Goal: Information Seeking & Learning: Learn about a topic

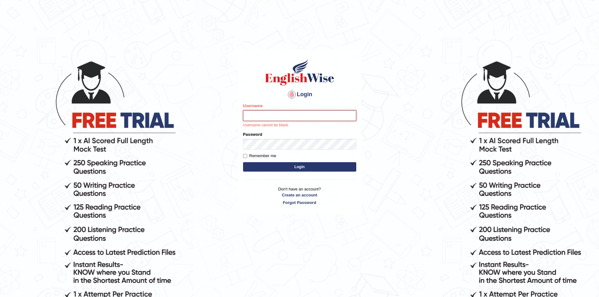
paste input "afanfarooq"
type input "afanfarooq"
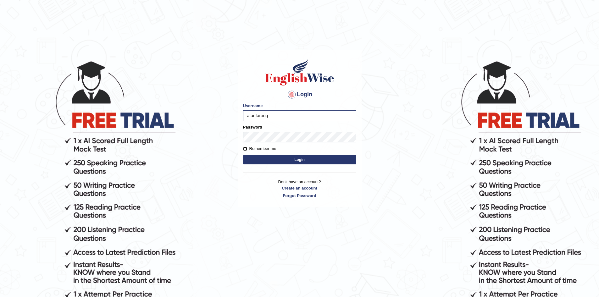
click at [245, 149] on input "Remember me" at bounding box center [245, 149] width 4 height 4
checkbox input "true"
click at [286, 153] on form "Please fix the following errors: Username afanfarooq Password Remember me Login" at bounding box center [299, 134] width 113 height 63
click at [289, 160] on button "Login" at bounding box center [299, 159] width 113 height 9
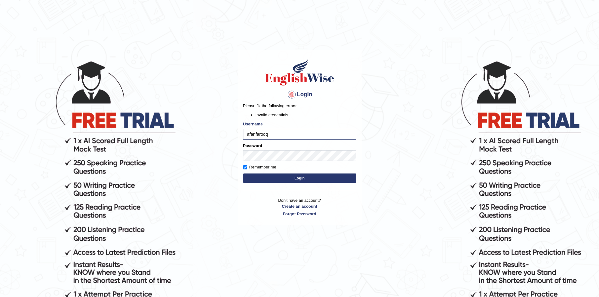
click at [300, 179] on button "Login" at bounding box center [299, 178] width 113 height 9
click at [218, 151] on body "Login Please fix the following errors: Invalid credentials Username afanfarooq …" at bounding box center [299, 178] width 599 height 297
click at [298, 180] on button "Login" at bounding box center [299, 178] width 113 height 9
click at [230, 153] on body "Login Please fix the following errors: Invalid credentials Username afanfarooq …" at bounding box center [299, 178] width 599 height 297
click at [304, 178] on button "Login" at bounding box center [299, 178] width 113 height 9
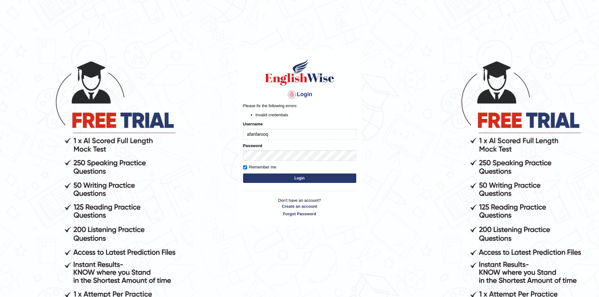
click at [295, 139] on input "afanfarooq" at bounding box center [299, 134] width 113 height 11
click at [306, 213] on link "Forgot Password" at bounding box center [299, 214] width 113 height 6
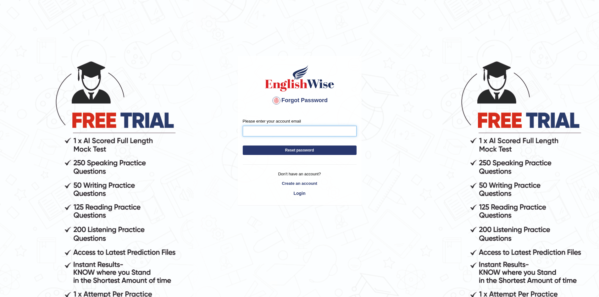
click at [286, 133] on input "Please enter your account email" at bounding box center [300, 131] width 114 height 11
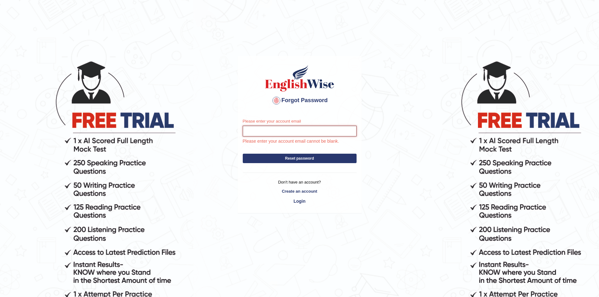
click at [268, 129] on input "Please enter your account email" at bounding box center [300, 131] width 114 height 11
type input "afan.art14@gmail.com"
click at [297, 158] on button "Reset password" at bounding box center [300, 158] width 114 height 9
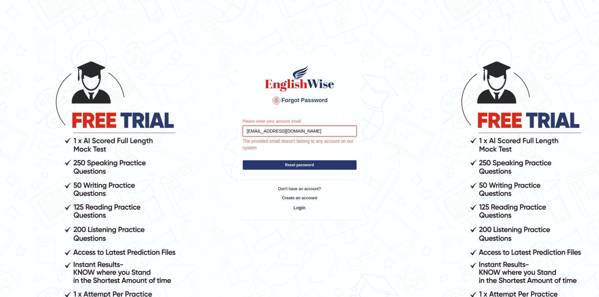
drag, startPoint x: 303, startPoint y: 130, endPoint x: 223, endPoint y: 134, distance: 80.5
click at [223, 134] on body "Forgot Password Please enter your account email afan.art14@gmail.com The provid…" at bounding box center [299, 178] width 599 height 297
type input "afan.cyril@gmail.com"
click at [302, 163] on button "Reset password" at bounding box center [300, 164] width 114 height 9
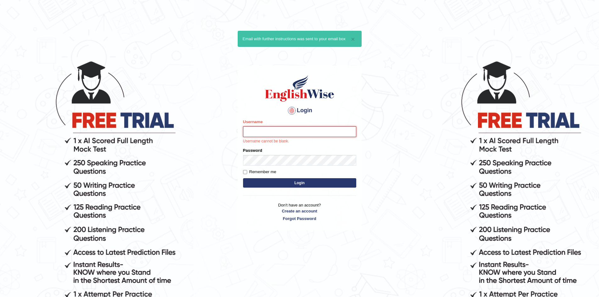
click at [267, 134] on input "Username" at bounding box center [299, 131] width 113 height 11
type input "afanfarooq"
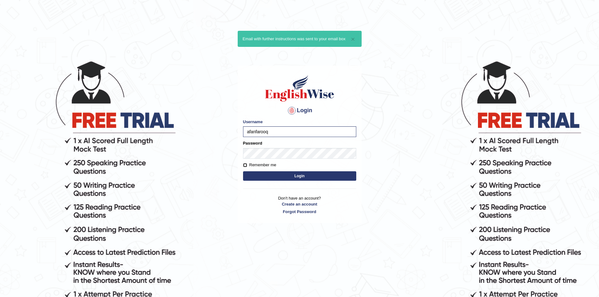
click at [247, 165] on input "Remember me" at bounding box center [245, 165] width 4 height 4
checkbox input "true"
click at [288, 178] on button "Login" at bounding box center [299, 175] width 113 height 9
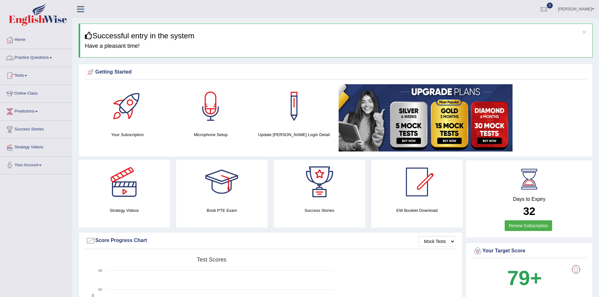
click at [52, 57] on span at bounding box center [50, 57] width 3 height 1
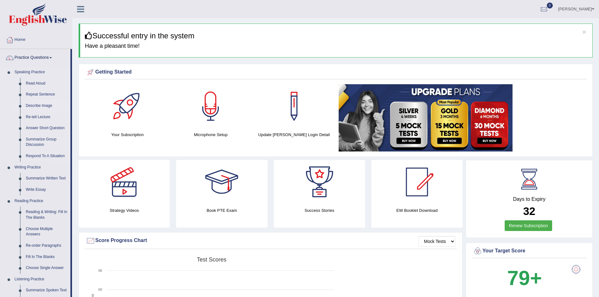
click at [42, 104] on link "Describe Image" at bounding box center [46, 105] width 47 height 11
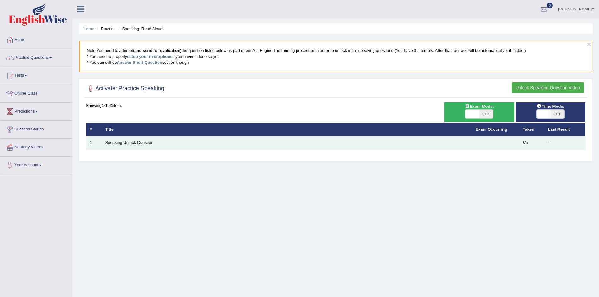
click at [199, 143] on td "Speaking Unlock Question" at bounding box center [287, 142] width 370 height 13
click at [141, 145] on link "Speaking Unlock Question" at bounding box center [129, 142] width 48 height 5
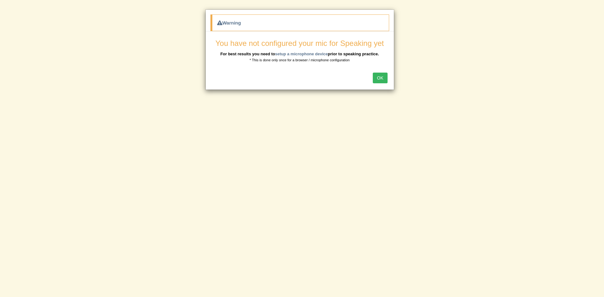
click at [378, 77] on button "OK" at bounding box center [379, 78] width 14 height 11
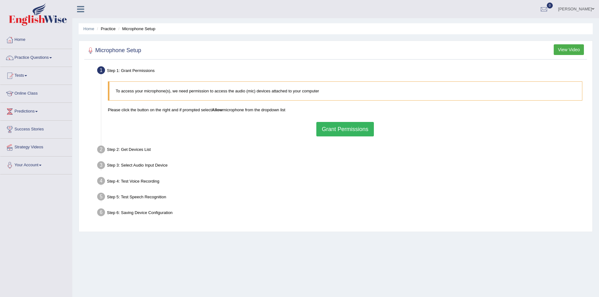
click at [347, 128] on button "Grant Permissions" at bounding box center [344, 129] width 57 height 14
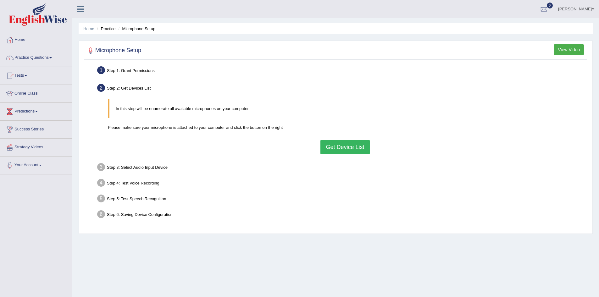
click at [348, 150] on button "Get Device List" at bounding box center [344, 147] width 49 height 14
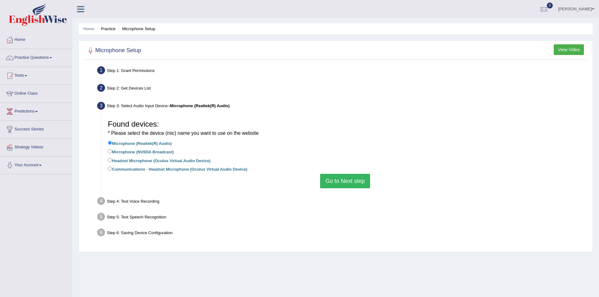
click at [347, 182] on button "Go to Next step" at bounding box center [345, 181] width 50 height 14
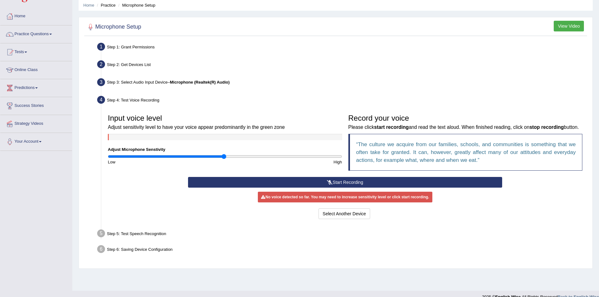
scroll to position [33, 0]
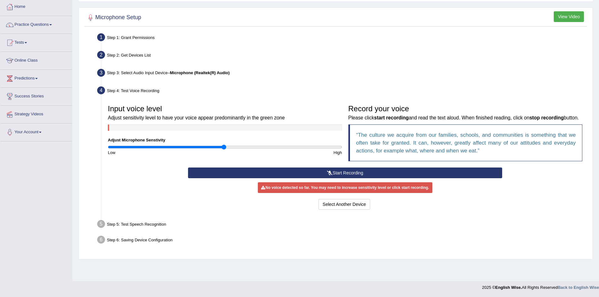
click at [347, 178] on button "Start Recording" at bounding box center [345, 173] width 314 height 11
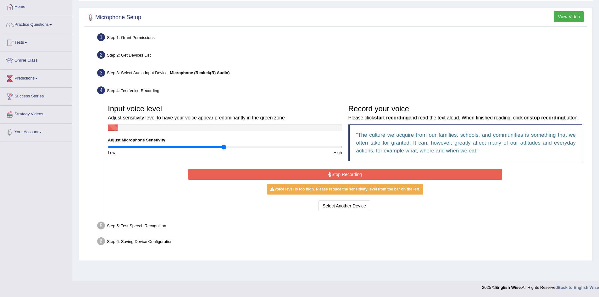
click at [349, 179] on button "Stop Recording" at bounding box center [345, 174] width 314 height 11
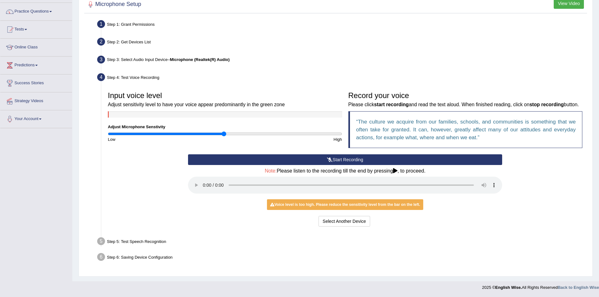
scroll to position [54, 0]
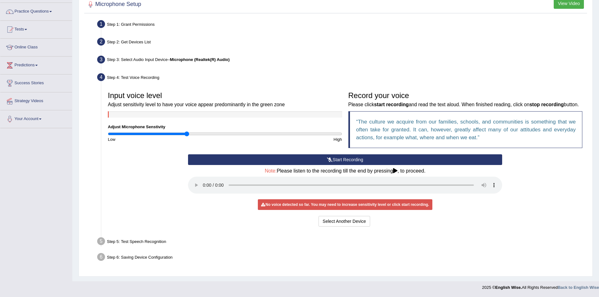
drag, startPoint x: 224, startPoint y: 124, endPoint x: 187, endPoint y: 124, distance: 37.1
click at [187, 131] on input "range" at bounding box center [225, 133] width 234 height 5
click at [250, 223] on div "Select Another Device Voice is ok. Go to Next step" at bounding box center [345, 222] width 314 height 12
click at [348, 160] on button "Start Recording" at bounding box center [345, 159] width 314 height 11
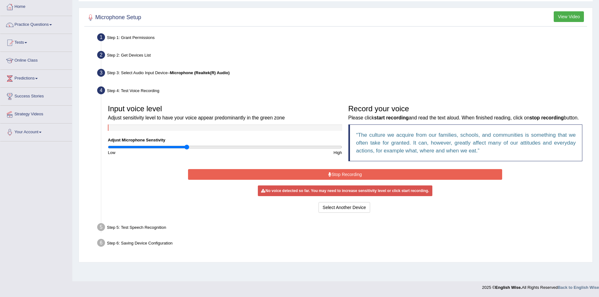
scroll to position [33, 0]
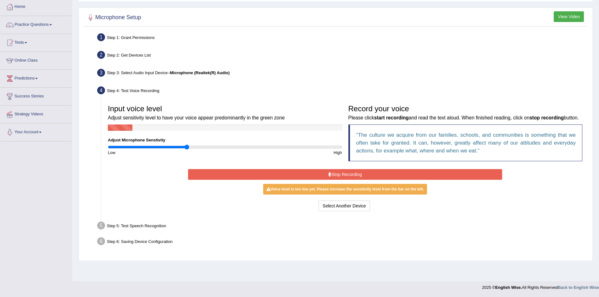
click at [347, 180] on button "Stop Recording" at bounding box center [345, 174] width 314 height 11
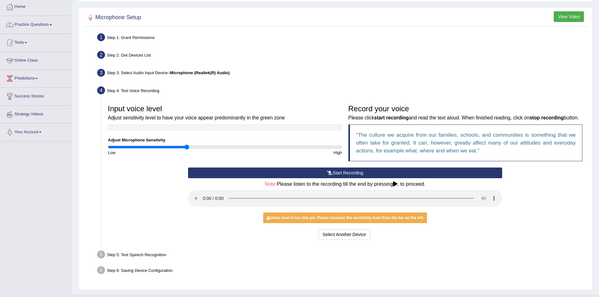
scroll to position [54, 0]
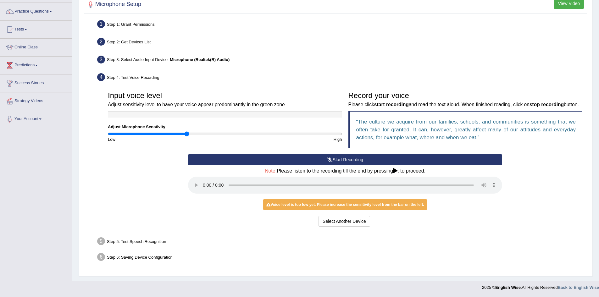
click at [102, 243] on li "Step 5: Test Speech Recognition Text to read The culture we acquire from our fa…" at bounding box center [341, 242] width 487 height 14
click at [390, 169] on h4 "Note: Please listen to the recording till the end by pressing , to proceed." at bounding box center [345, 171] width 314 height 6
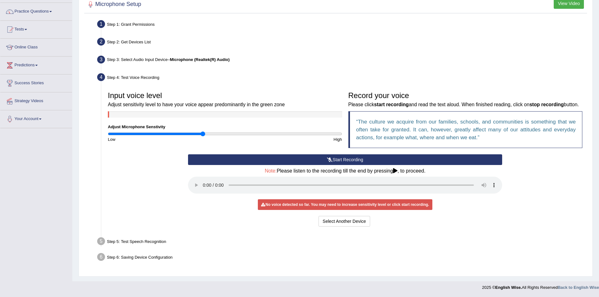
drag, startPoint x: 188, startPoint y: 124, endPoint x: 203, endPoint y: 127, distance: 16.0
click at [203, 131] on input "range" at bounding box center [225, 133] width 234 height 5
click at [334, 164] on button "Start Recording" at bounding box center [345, 159] width 314 height 11
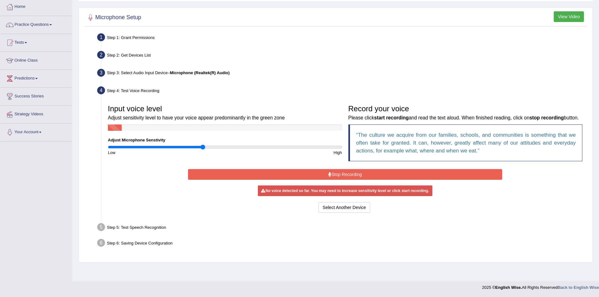
scroll to position [33, 0]
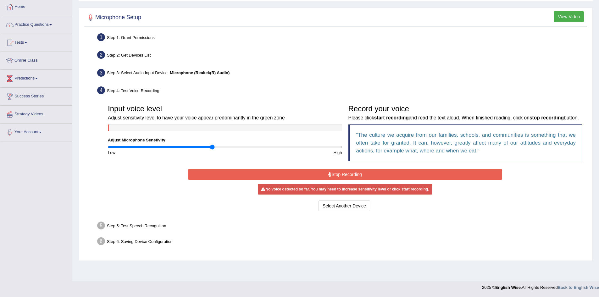
drag, startPoint x: 202, startPoint y: 147, endPoint x: 212, endPoint y: 148, distance: 9.1
type input "0.9"
click at [212, 148] on input "range" at bounding box center [225, 147] width 234 height 5
click at [343, 180] on button "Stop Recording" at bounding box center [345, 174] width 314 height 11
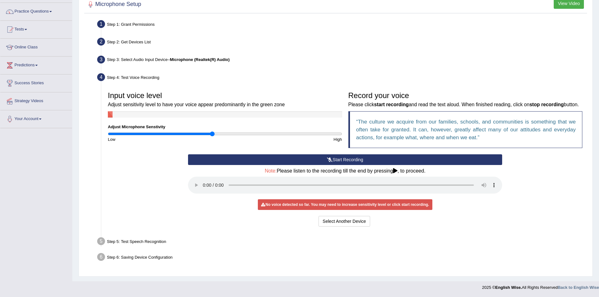
scroll to position [54, 0]
click at [101, 241] on li "Step 5: Test Speech Recognition Text to read The culture we acquire from our fa…" at bounding box center [341, 242] width 487 height 14
click at [208, 241] on div "Step 5: Test Speech Recognition" at bounding box center [341, 242] width 495 height 14
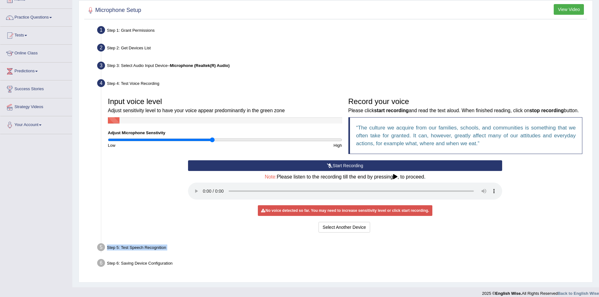
scroll to position [0, 0]
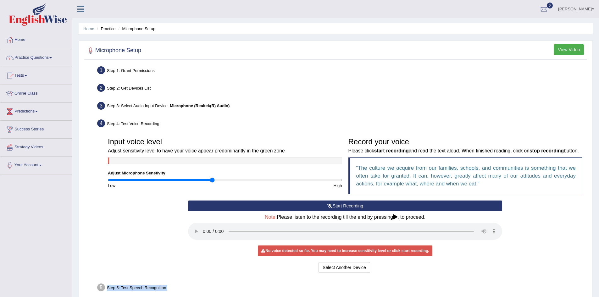
click at [567, 49] on button "View Video" at bounding box center [569, 49] width 30 height 11
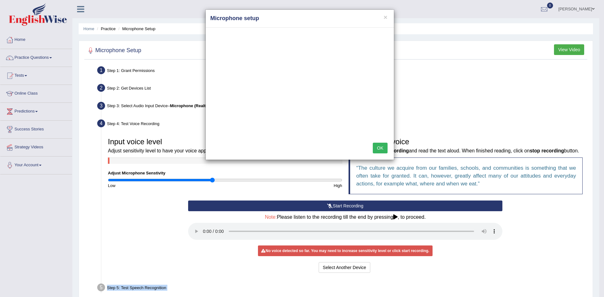
click at [382, 146] on button "OK" at bounding box center [379, 148] width 14 height 11
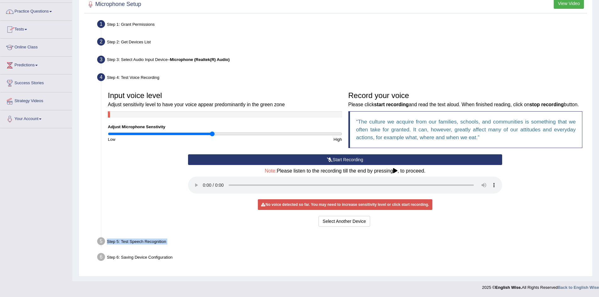
scroll to position [54, 0]
click at [350, 224] on button "Select Another Device" at bounding box center [344, 221] width 52 height 11
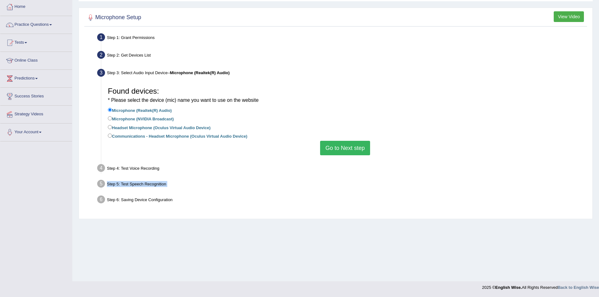
click at [335, 149] on button "Go to Next step" at bounding box center [345, 148] width 50 height 14
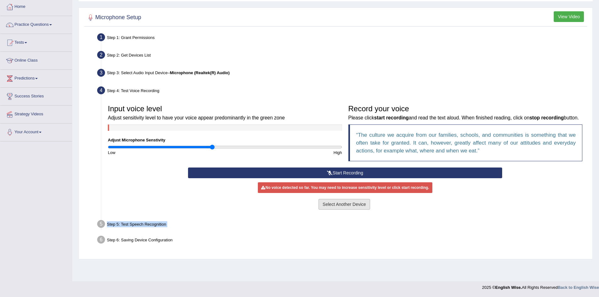
click at [346, 210] on button "Select Another Device" at bounding box center [344, 204] width 52 height 11
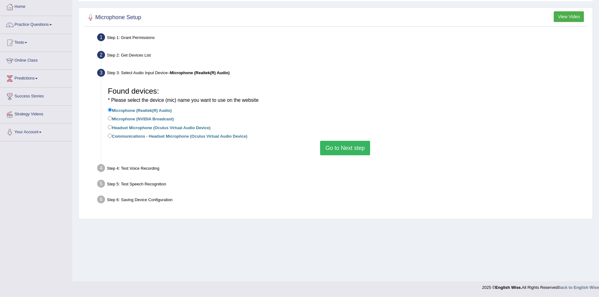
click at [142, 168] on div "Step 4: Test Voice Recording" at bounding box center [341, 169] width 495 height 14
click at [185, 128] on label "Headset Microphone (Oculus Virtual Audio Device)" at bounding box center [159, 127] width 103 height 7
click at [112, 128] on input "Headset Microphone (Oculus Virtual Audio Device)" at bounding box center [110, 127] width 4 height 4
radio input "true"
click at [127, 111] on label "Microphone (Realtek(R) Audio)" at bounding box center [140, 110] width 64 height 7
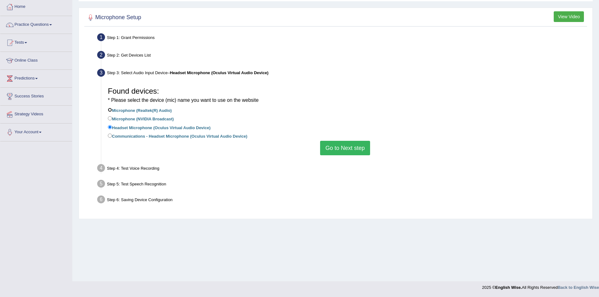
click at [112, 111] on input "Microphone (Realtek(R) Audio)" at bounding box center [110, 110] width 4 height 4
radio input "true"
click at [344, 151] on button "Go to Next step" at bounding box center [345, 148] width 50 height 14
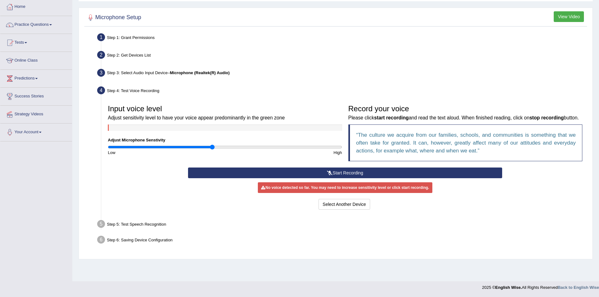
click at [333, 178] on button "Start Recording" at bounding box center [345, 173] width 314 height 11
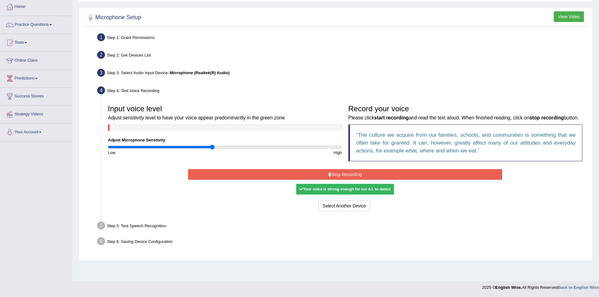
click at [339, 180] on button "Stop Recording" at bounding box center [345, 174] width 314 height 11
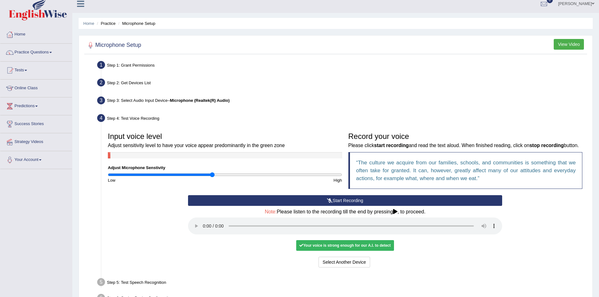
scroll to position [0, 0]
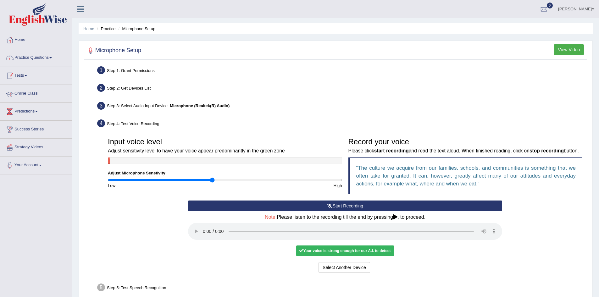
click at [42, 53] on link "Practice Questions" at bounding box center [36, 57] width 72 height 16
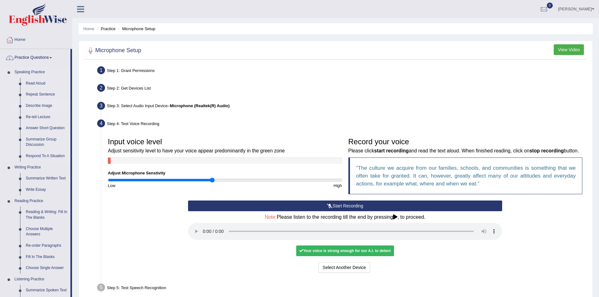
click at [36, 104] on link "Describe Image" at bounding box center [46, 105] width 47 height 11
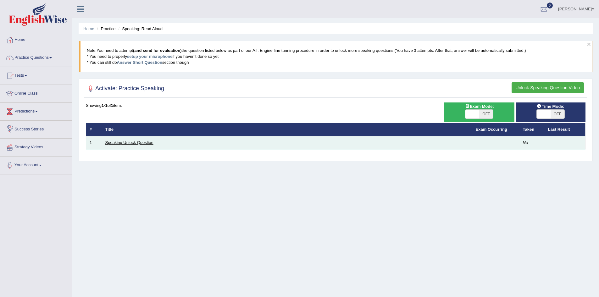
click at [138, 142] on link "Speaking Unlock Question" at bounding box center [129, 142] width 48 height 5
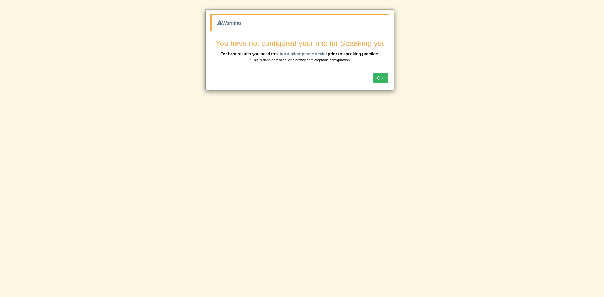
click at [385, 76] on button "OK" at bounding box center [379, 78] width 14 height 11
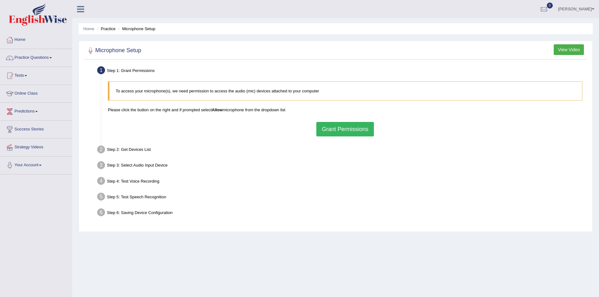
click at [333, 131] on button "Grant Permissions" at bounding box center [344, 129] width 57 height 14
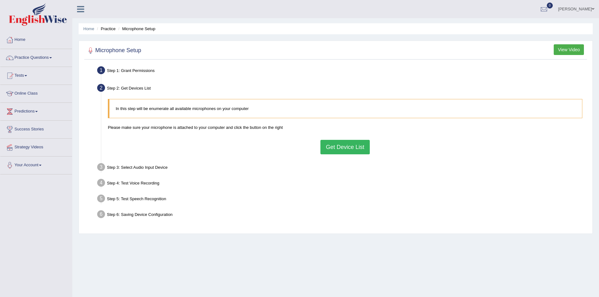
click at [339, 150] on button "Get Device List" at bounding box center [344, 147] width 49 height 14
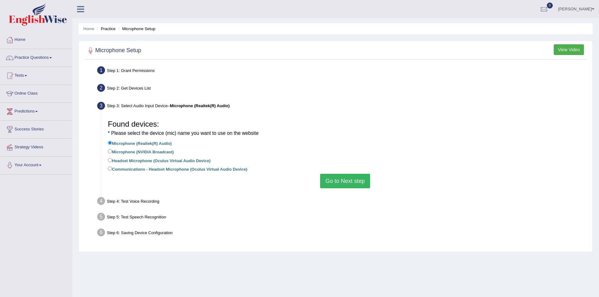
click at [336, 176] on button "Go to Next step" at bounding box center [345, 181] width 50 height 14
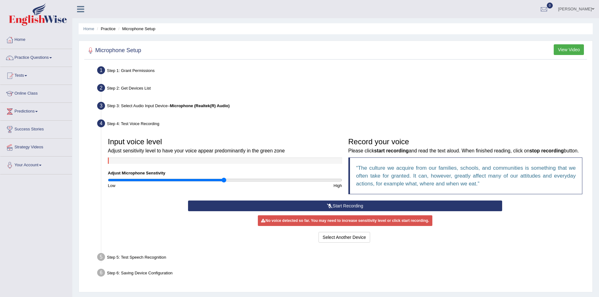
click at [325, 226] on div "No voice detected so far. You may need to increase sensitivity level or click s…" at bounding box center [345, 220] width 174 height 11
click at [323, 226] on div "No voice detected so far. You may need to increase sensitivity level or click s…" at bounding box center [345, 220] width 174 height 11
click at [345, 211] on button "Start Recording" at bounding box center [345, 206] width 314 height 11
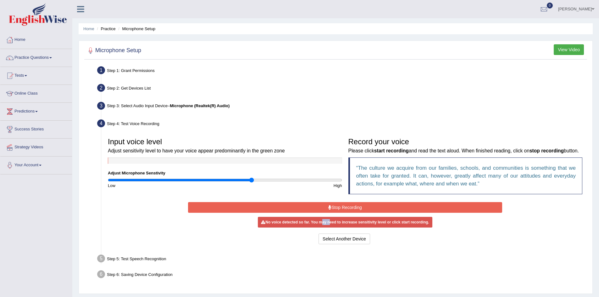
drag, startPoint x: 224, startPoint y: 181, endPoint x: 251, endPoint y: 181, distance: 26.7
click at [251, 181] on input "range" at bounding box center [225, 180] width 234 height 5
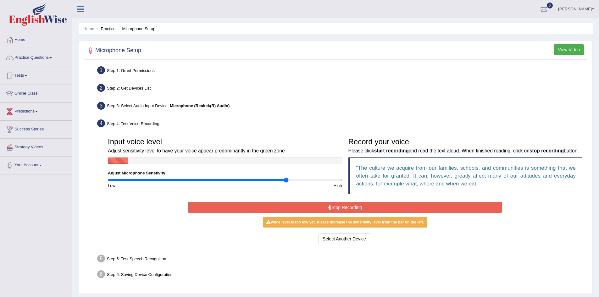
drag, startPoint x: 251, startPoint y: 181, endPoint x: 286, endPoint y: 181, distance: 34.9
click at [286, 181] on input "range" at bounding box center [225, 180] width 234 height 5
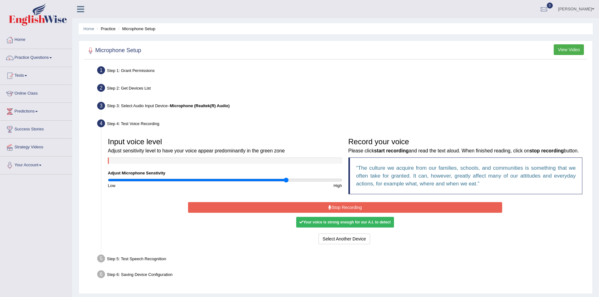
click at [343, 213] on button "Stop Recording" at bounding box center [345, 207] width 314 height 11
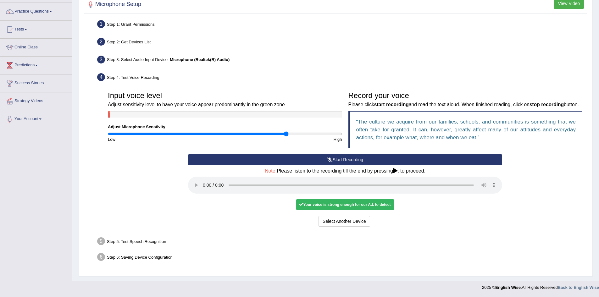
scroll to position [54, 0]
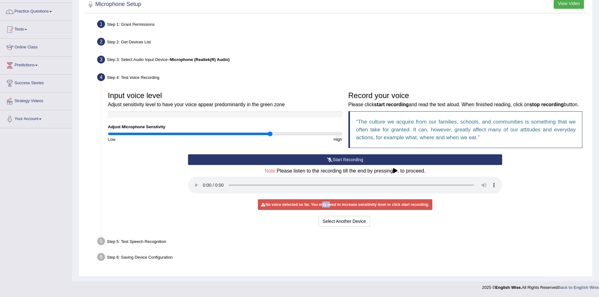
drag, startPoint x: 284, startPoint y: 127, endPoint x: 269, endPoint y: 127, distance: 15.4
type input "1.4"
click at [269, 131] on input "range" at bounding box center [225, 133] width 234 height 5
click at [272, 143] on div "Input voice level Adjust sensitivity level to have your voice appear predominan…" at bounding box center [345, 121] width 481 height 66
click at [335, 158] on button "Start Recording" at bounding box center [345, 159] width 314 height 11
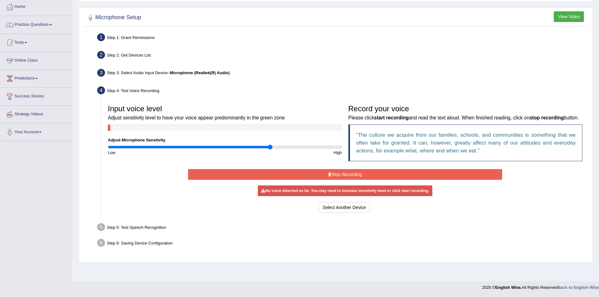
scroll to position [33, 0]
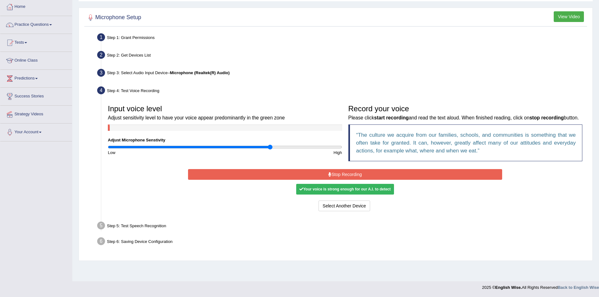
click at [341, 180] on button "Stop Recording" at bounding box center [345, 174] width 314 height 11
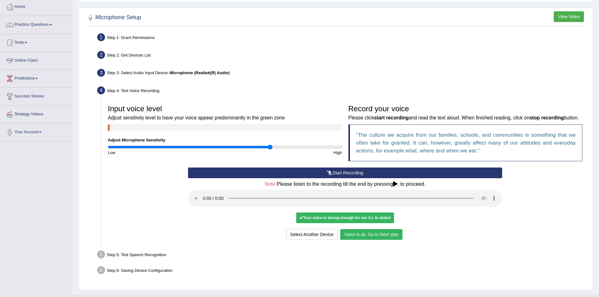
click at [378, 240] on button "Voice is ok. Go to Next step" at bounding box center [371, 234] width 62 height 11
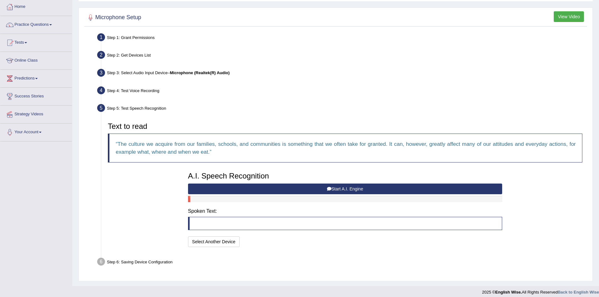
click at [349, 190] on button "Start A.I. Engine" at bounding box center [345, 189] width 314 height 11
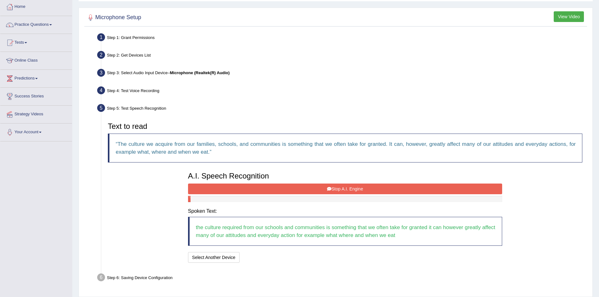
click at [346, 190] on button "Stop A.I. Engine" at bounding box center [345, 189] width 314 height 11
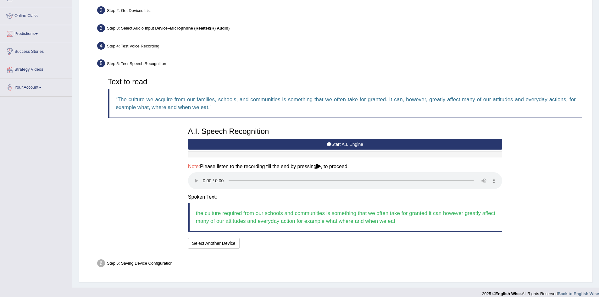
scroll to position [84, 0]
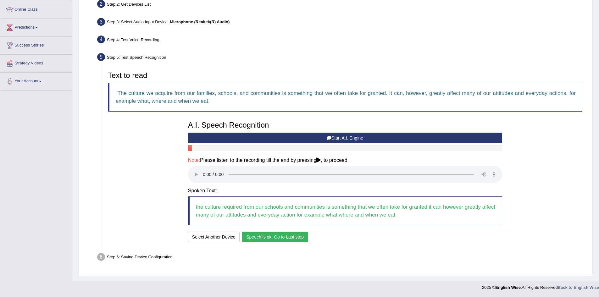
click at [281, 240] on button "Speech is ok. Go to Last step" at bounding box center [275, 237] width 66 height 11
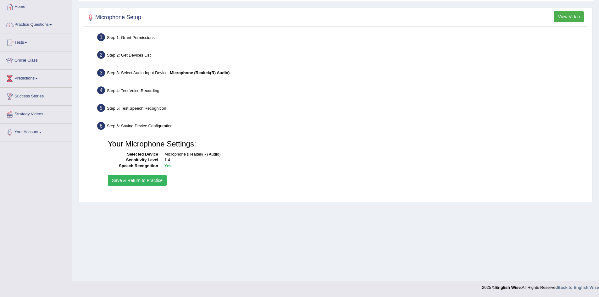
click at [146, 183] on button "Save & Return to Practice" at bounding box center [137, 180] width 59 height 11
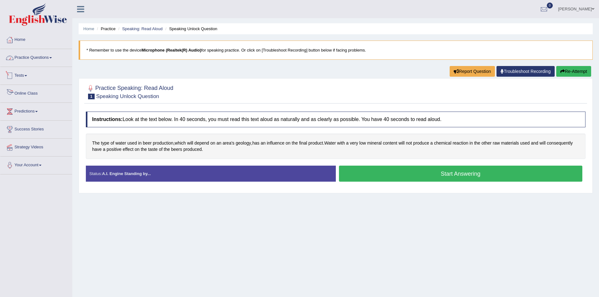
click at [45, 59] on link "Practice Questions" at bounding box center [36, 57] width 72 height 16
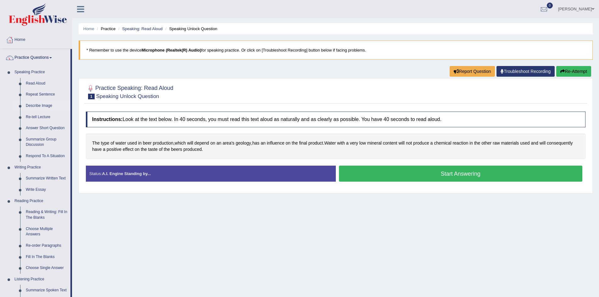
click at [41, 104] on link "Describe Image" at bounding box center [46, 105] width 47 height 11
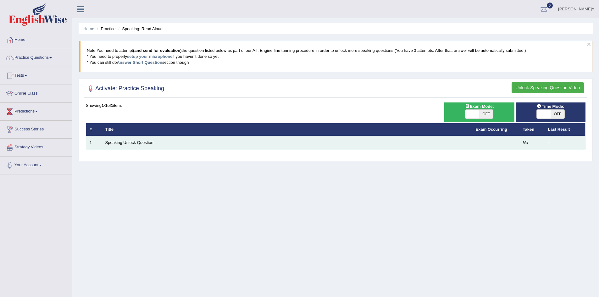
click at [142, 147] on td "Speaking Unlock Question" at bounding box center [287, 142] width 370 height 13
click at [144, 142] on link "Speaking Unlock Question" at bounding box center [129, 142] width 48 height 5
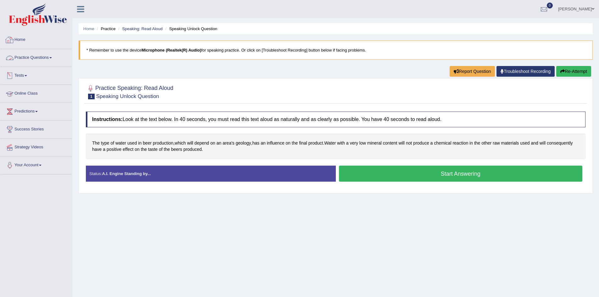
click at [34, 57] on link "Practice Questions" at bounding box center [36, 57] width 72 height 16
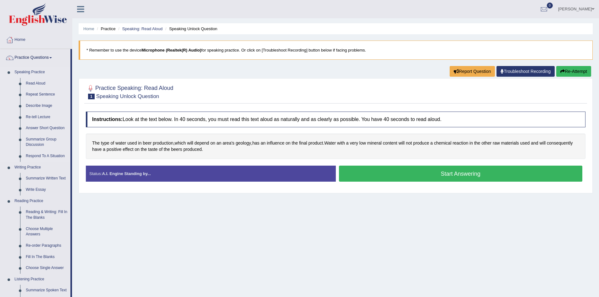
click at [30, 71] on link "Speaking Practice" at bounding box center [41, 72] width 59 height 11
click at [35, 117] on link "Re-tell Lecture" at bounding box center [46, 117] width 47 height 11
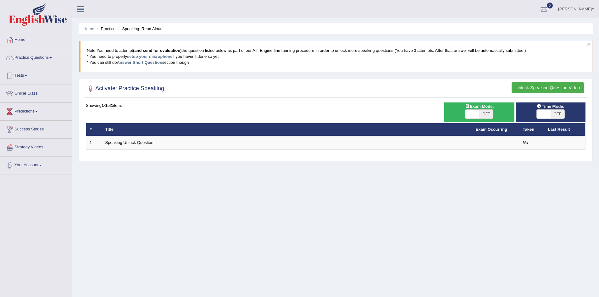
click at [557, 115] on span "OFF" at bounding box center [557, 114] width 14 height 9
checkbox input "true"
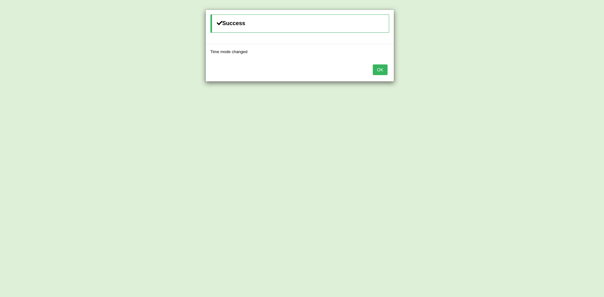
click at [384, 72] on button "OK" at bounding box center [379, 69] width 14 height 11
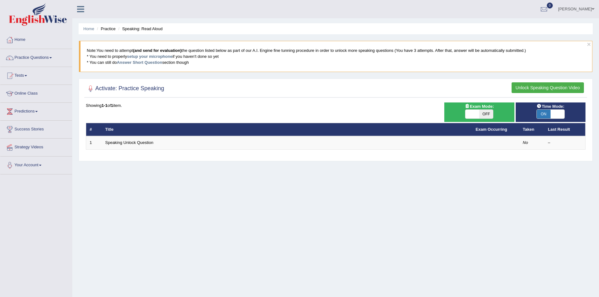
click at [479, 113] on span "OFF" at bounding box center [486, 114] width 14 height 9
checkbox input "true"
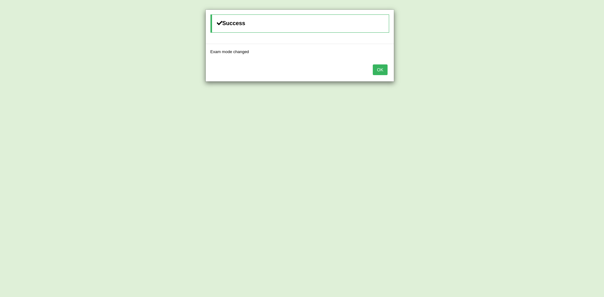
click at [382, 68] on button "OK" at bounding box center [379, 69] width 14 height 11
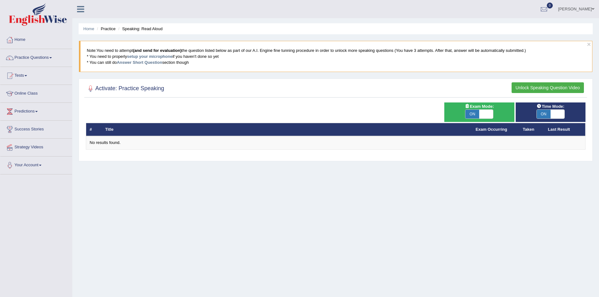
click at [534, 88] on button "Unlock Speaking Question Video" at bounding box center [547, 87] width 72 height 11
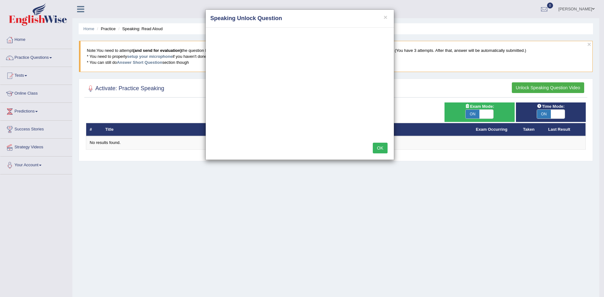
drag, startPoint x: 474, startPoint y: 113, endPoint x: 481, endPoint y: 113, distance: 6.3
click at [475, 113] on div "× Speaking Unlock Question OK" at bounding box center [302, 148] width 604 height 297
click at [382, 148] on button "OK" at bounding box center [379, 148] width 14 height 11
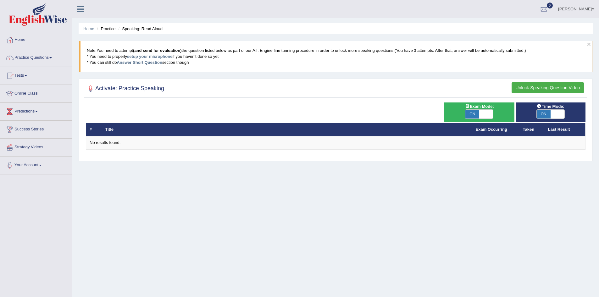
click at [476, 118] on span "ON" at bounding box center [472, 114] width 14 height 9
checkbox input "false"
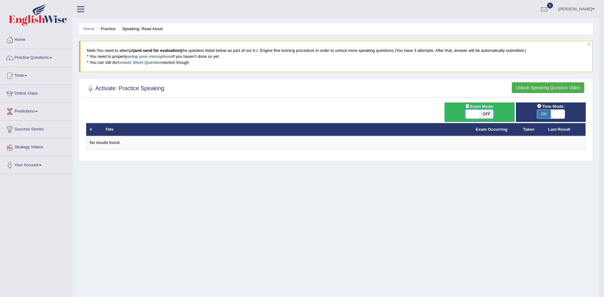
click at [547, 114] on body "Toggle navigation Home Practice Questions Speaking Practice Read Aloud Repeat S…" at bounding box center [302, 148] width 604 height 297
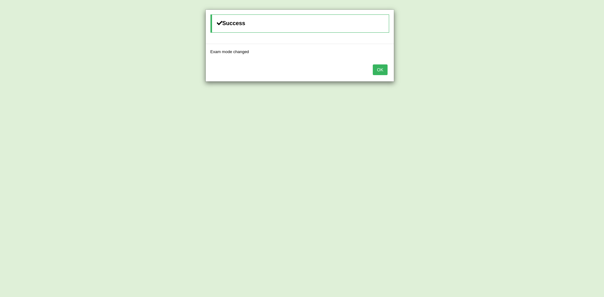
click at [380, 71] on button "OK" at bounding box center [379, 69] width 14 height 11
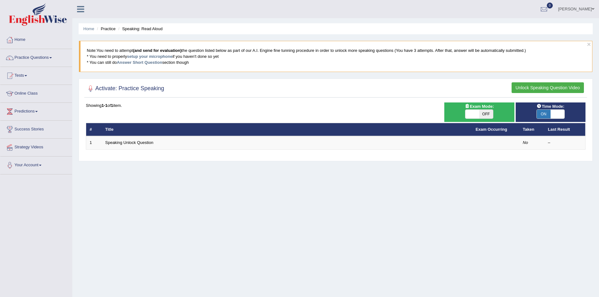
click at [544, 116] on span "ON" at bounding box center [544, 114] width 14 height 9
checkbox input "false"
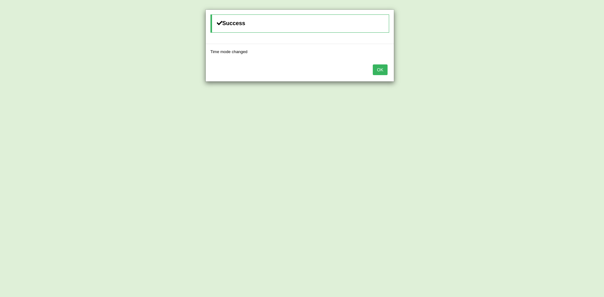
click at [379, 70] on button "OK" at bounding box center [379, 69] width 14 height 11
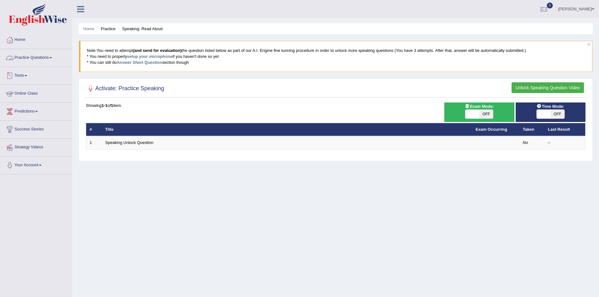
click at [42, 59] on link "Practice Questions" at bounding box center [36, 57] width 72 height 16
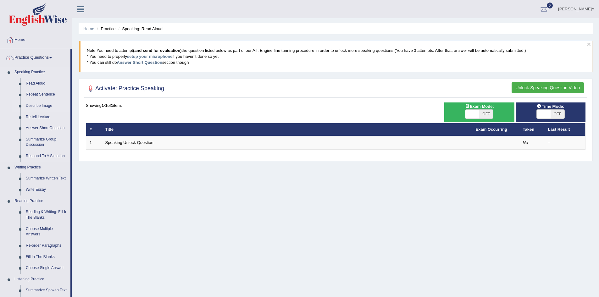
click at [34, 106] on link "Describe Image" at bounding box center [46, 105] width 47 height 11
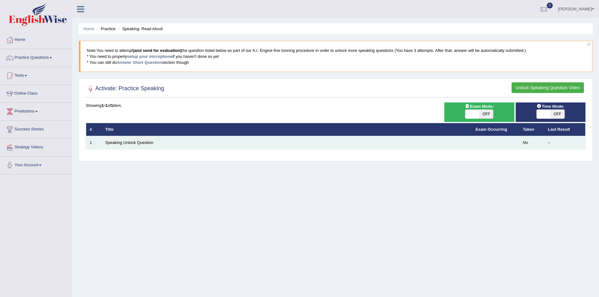
click at [151, 146] on td "Speaking Unlock Question" at bounding box center [287, 142] width 370 height 13
click at [150, 144] on link "Speaking Unlock Question" at bounding box center [129, 142] width 48 height 5
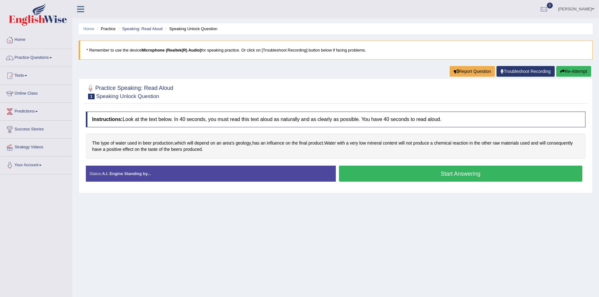
click at [454, 176] on button "Start Answering" at bounding box center [461, 174] width 244 height 16
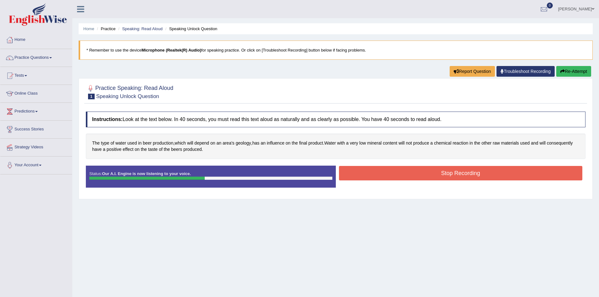
click at [451, 174] on button "Stop Recording" at bounding box center [461, 173] width 244 height 14
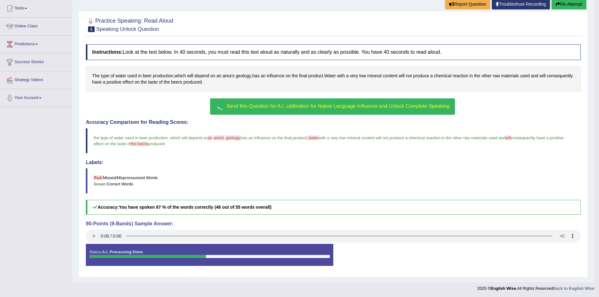
scroll to position [68, 0]
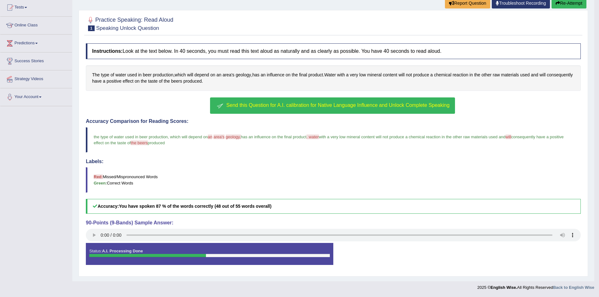
click at [230, 106] on span "Send this Question for A.I. calibration for Native Language Influence and Unloc…" at bounding box center [337, 104] width 223 height 5
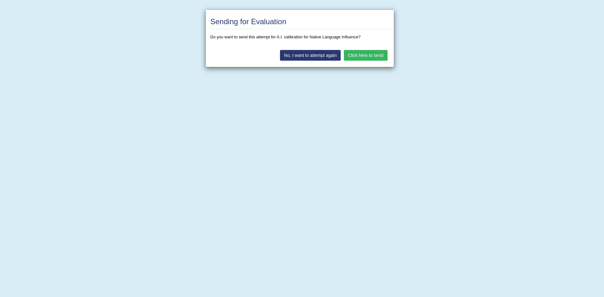
click at [357, 57] on button "Click here to send" at bounding box center [365, 55] width 43 height 11
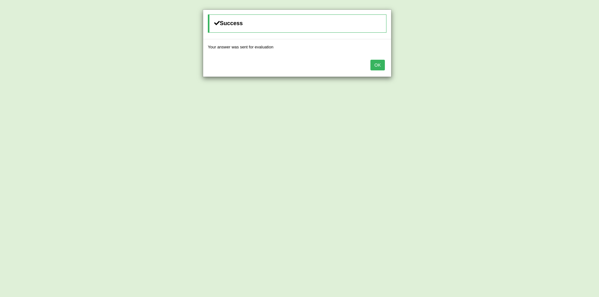
click at [376, 68] on button "OK" at bounding box center [377, 65] width 14 height 11
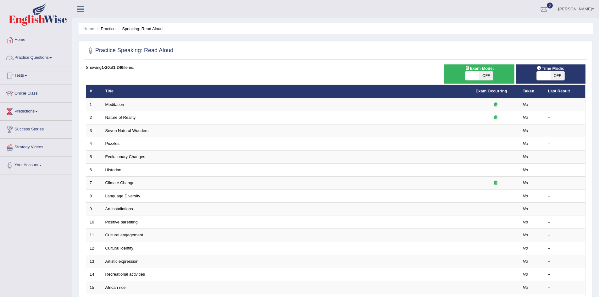
click at [44, 57] on link "Practice Questions" at bounding box center [36, 57] width 72 height 16
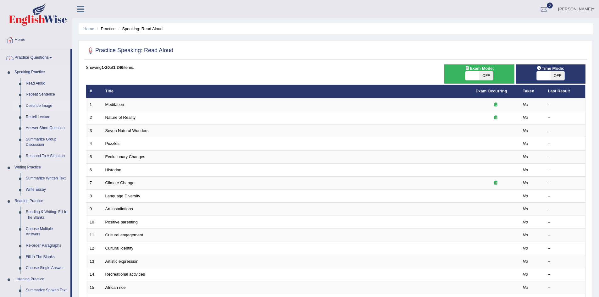
click at [37, 106] on link "Describe Image" at bounding box center [46, 105] width 47 height 11
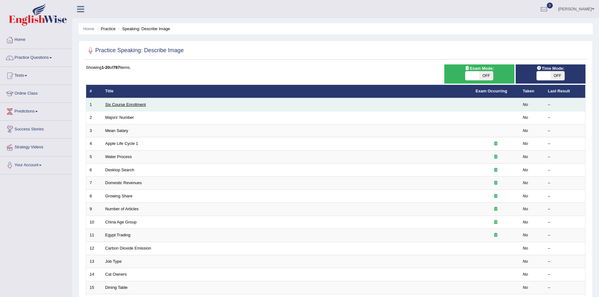
click at [136, 104] on link "Six Course Enrollment" at bounding box center [125, 104] width 41 height 5
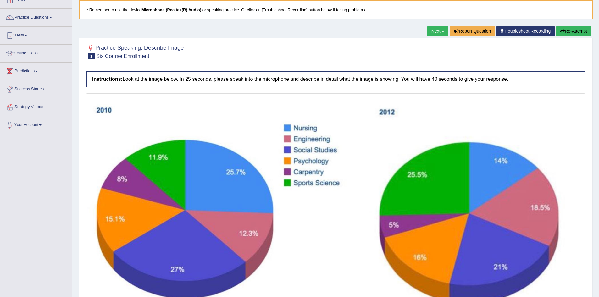
scroll to position [119, 0]
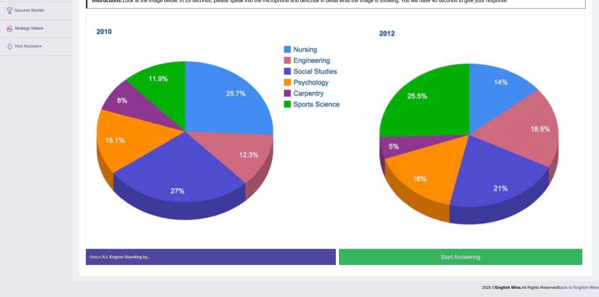
click at [398, 259] on button "Start Answering" at bounding box center [461, 257] width 244 height 16
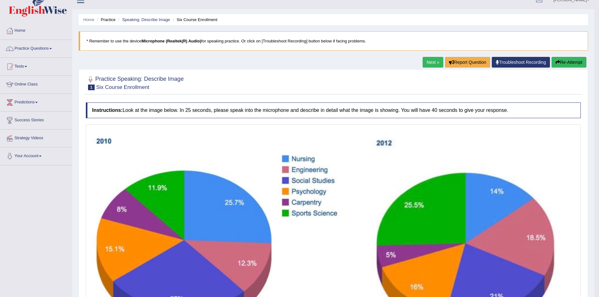
scroll to position [0, 0]
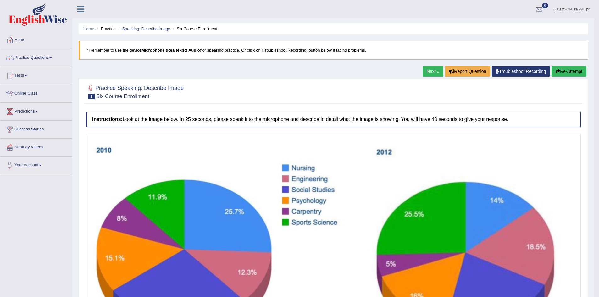
click at [565, 71] on button "Re-Attempt" at bounding box center [568, 71] width 35 height 11
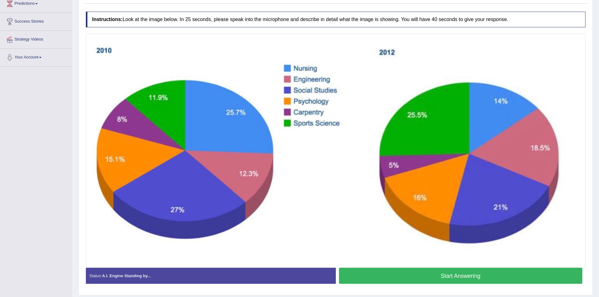
scroll to position [127, 0]
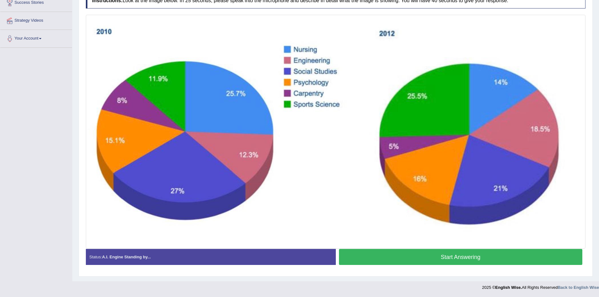
click at [436, 257] on button "Start Answering" at bounding box center [461, 257] width 244 height 16
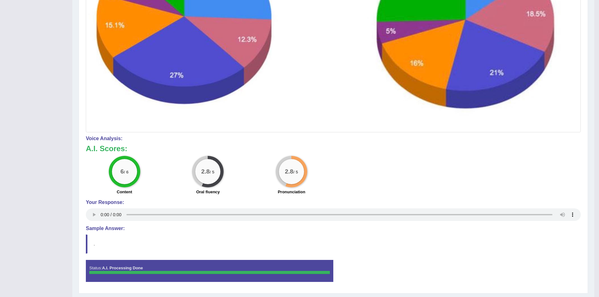
scroll to position [253, 0]
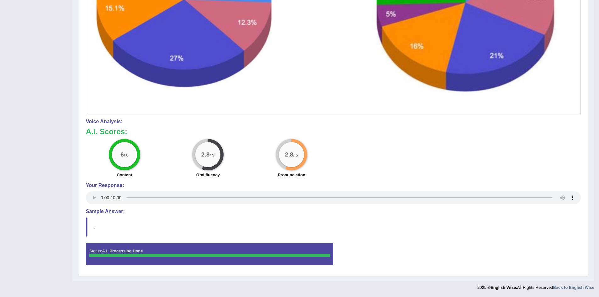
click at [282, 156] on div "2.8 / 5" at bounding box center [291, 154] width 25 height 25
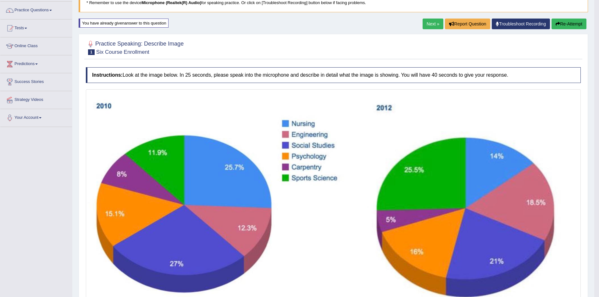
scroll to position [0, 0]
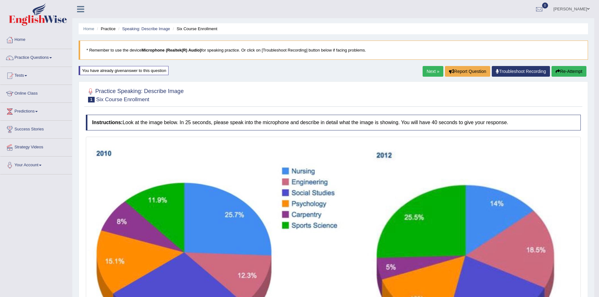
click at [559, 74] on button "Re-Attempt" at bounding box center [568, 71] width 35 height 11
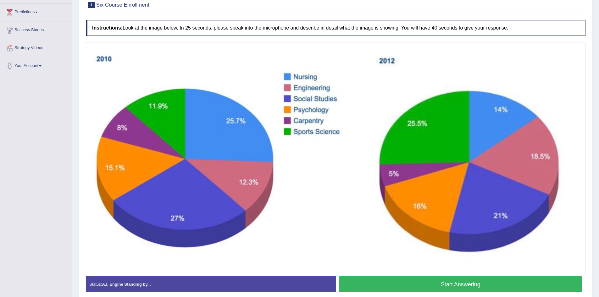
scroll to position [94, 0]
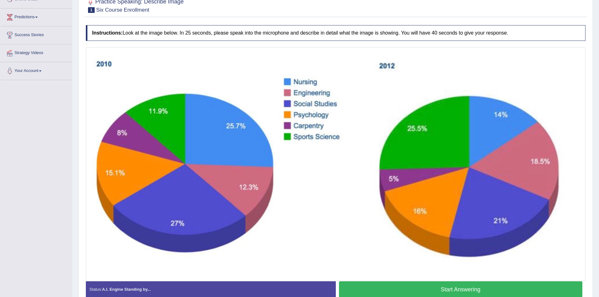
click at [430, 286] on button "Start Answering" at bounding box center [461, 289] width 244 height 16
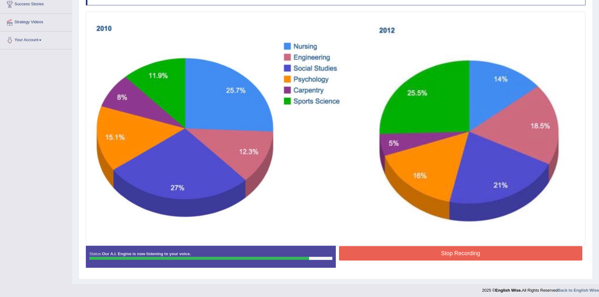
scroll to position [128, 0]
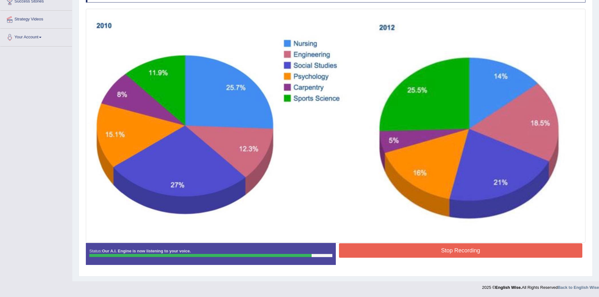
click at [450, 247] on button "Stop Recording" at bounding box center [461, 250] width 244 height 14
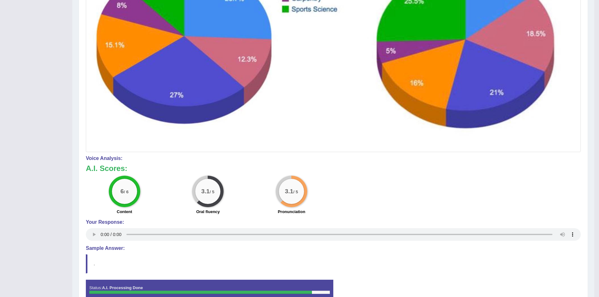
scroll to position [33, 0]
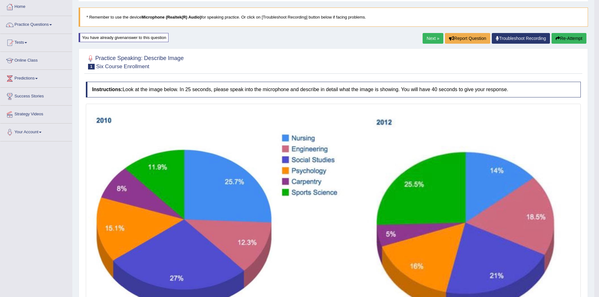
click at [434, 36] on link "Next »" at bounding box center [432, 38] width 21 height 11
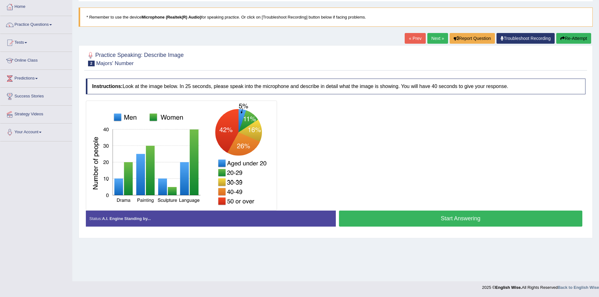
click at [448, 218] on button "Start Answering" at bounding box center [461, 219] width 244 height 16
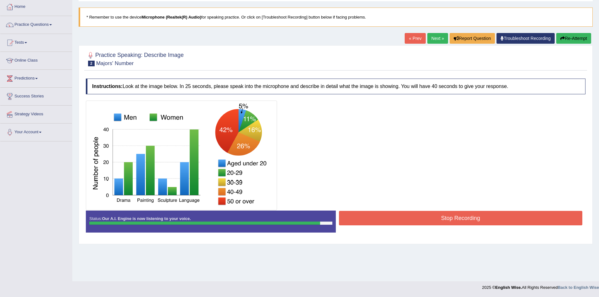
click at [448, 216] on button "Stop Recording" at bounding box center [461, 218] width 244 height 14
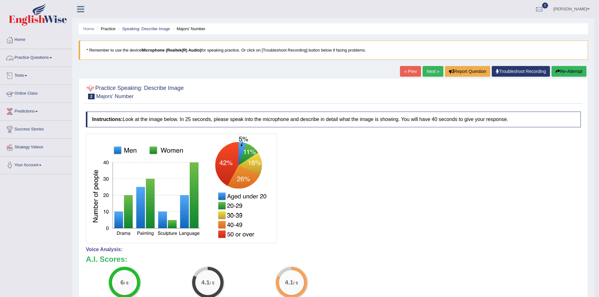
click at [46, 59] on link "Practice Questions" at bounding box center [36, 57] width 72 height 16
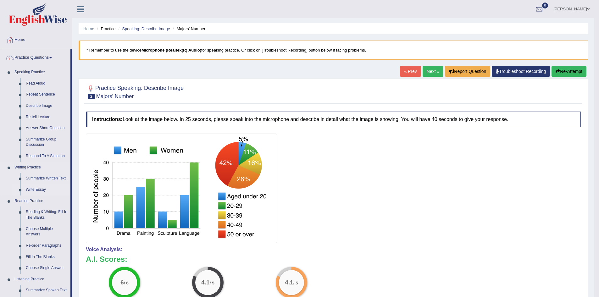
click at [34, 189] on link "Write Essay" at bounding box center [46, 189] width 47 height 11
